Goal: Task Accomplishment & Management: Manage account settings

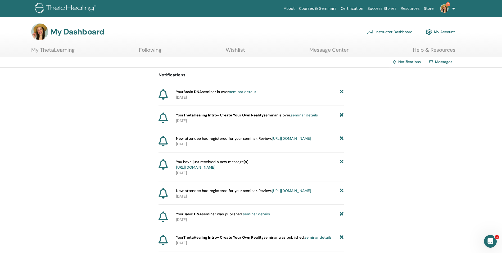
click at [254, 93] on link "seminar details" at bounding box center [242, 91] width 27 height 5
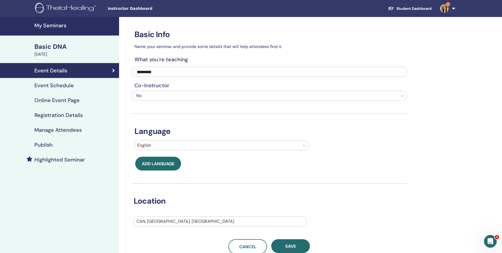
click at [65, 130] on h4 "Manage Attendees" at bounding box center [57, 130] width 47 height 6
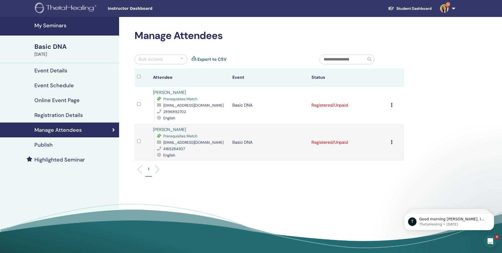
click at [159, 170] on li at bounding box center [155, 169] width 9 height 9
click at [142, 171] on li at bounding box center [142, 169] width 9 height 9
click at [391, 141] on icon at bounding box center [392, 142] width 2 height 4
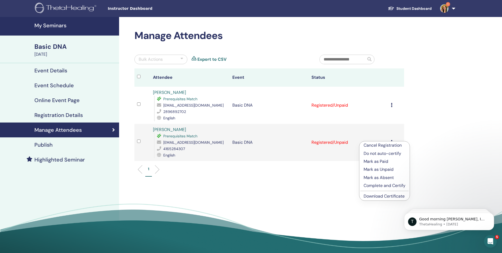
click at [380, 186] on p "Complete and Certify" at bounding box center [385, 185] width 42 height 6
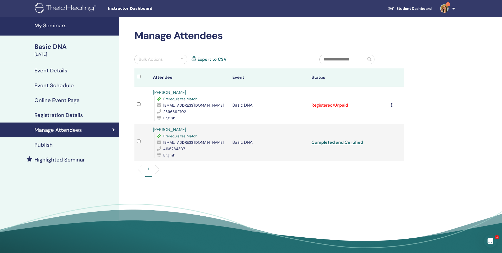
click at [392, 105] on icon at bounding box center [392, 105] width 2 height 4
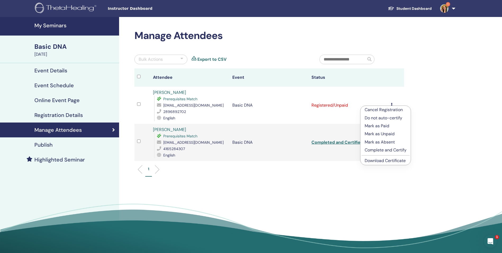
click at [388, 151] on p "Complete and Certify" at bounding box center [386, 150] width 42 height 6
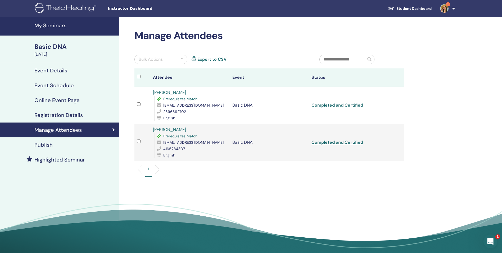
click at [494, 244] on div "Open Intercom Messenger" at bounding box center [489, 240] width 17 height 17
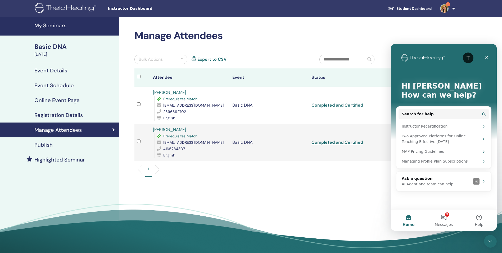
click at [353, 164] on div "1" at bounding box center [270, 171] width 278 height 21
click at [489, 56] on div "Close" at bounding box center [487, 57] width 10 height 10
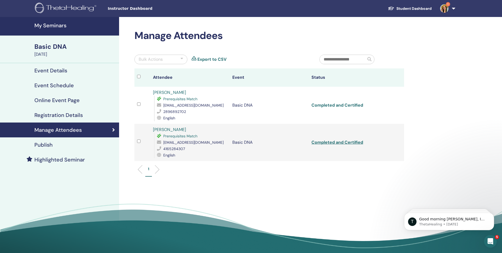
click at [345, 104] on link "Completed and Certified" at bounding box center [338, 105] width 52 height 6
drag, startPoint x: 487, startPoint y: 17, endPoint x: 482, endPoint y: 18, distance: 5.3
click at [487, 17] on nav "Instructor Dashboard Student Dashboard 1 EM Emily Miotto My ThetaLearning My Th…" at bounding box center [251, 8] width 502 height 17
click at [333, 143] on link "Completed and Certified" at bounding box center [338, 142] width 52 height 6
